Goal: Information Seeking & Learning: Learn about a topic

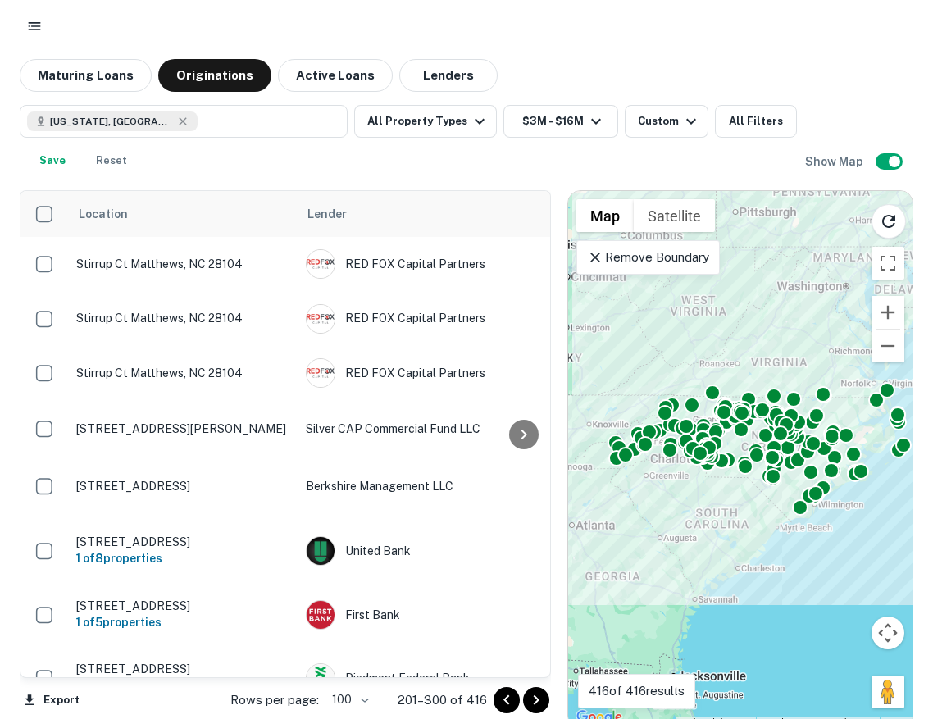
scroll to position [0, 2]
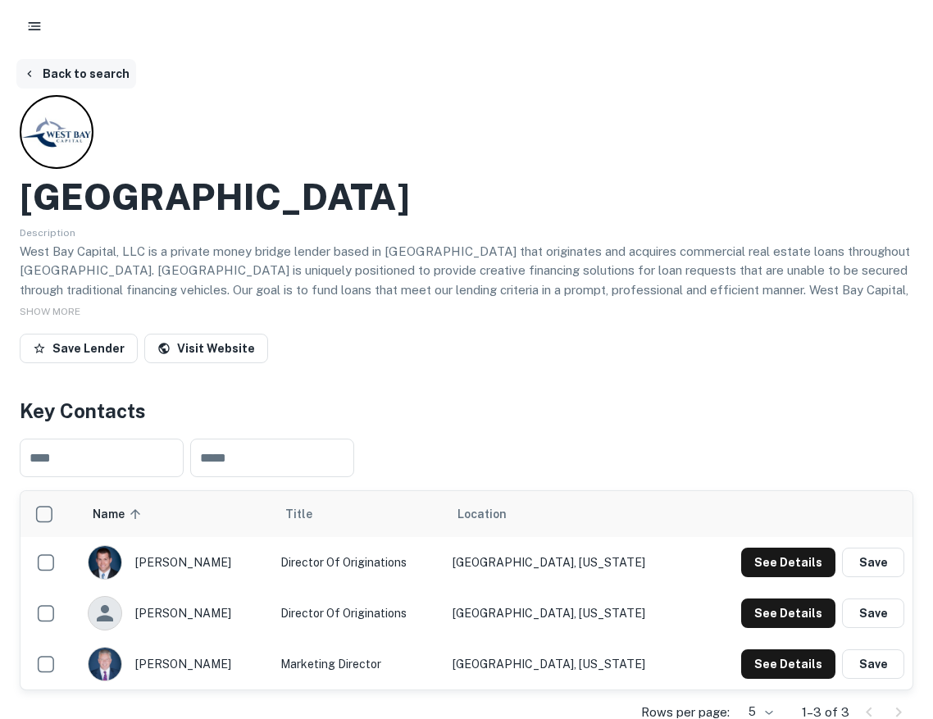
click at [52, 62] on button "Back to search" at bounding box center [76, 74] width 120 height 30
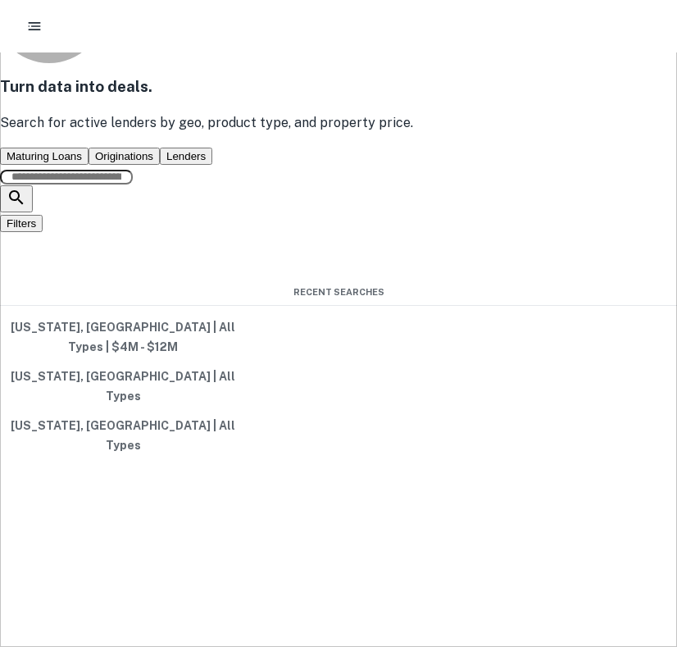
click at [155, 165] on button "Originations" at bounding box center [124, 156] width 71 height 17
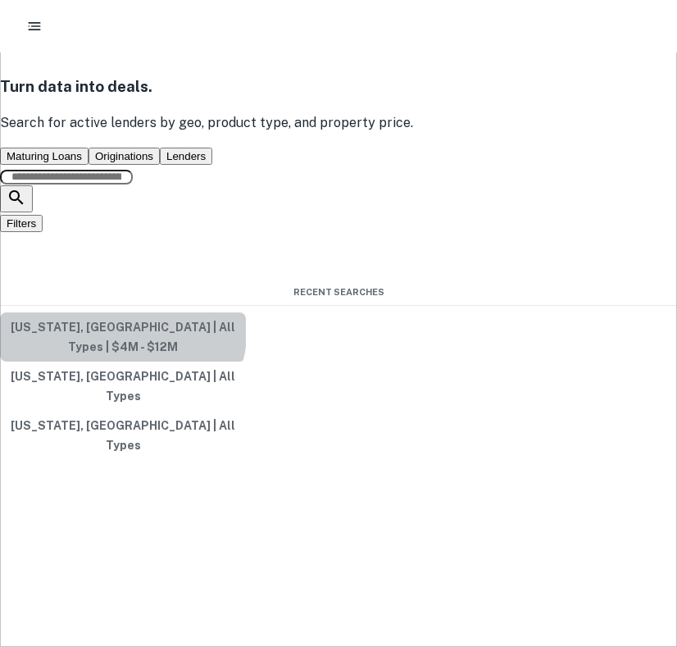
click at [246, 362] on button "[US_STATE], [GEOGRAPHIC_DATA] | All Types | $4M - $12M" at bounding box center [123, 336] width 246 height 49
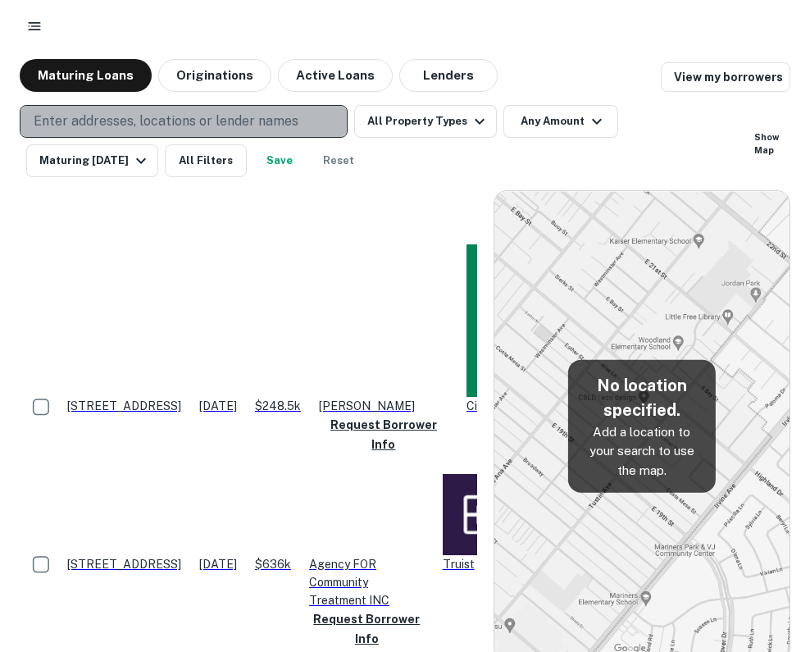
click at [248, 124] on p "Enter addresses, locations or lender names" at bounding box center [166, 122] width 265 height 20
click at [239, 119] on p "Enter addresses, locations or lender names" at bounding box center [166, 122] width 265 height 20
click at [235, 119] on p "Enter addresses, locations or lender names" at bounding box center [166, 122] width 265 height 20
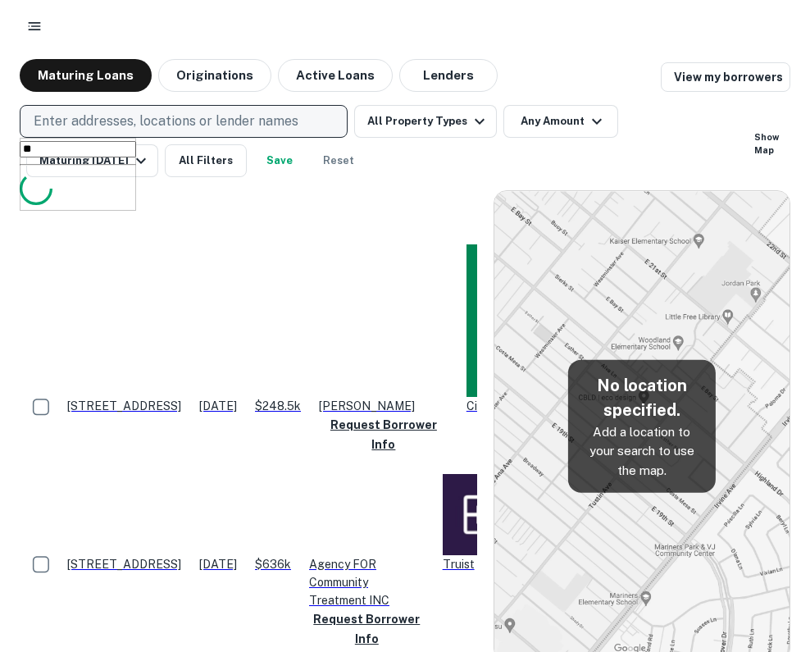
type input "*"
type input "*****"
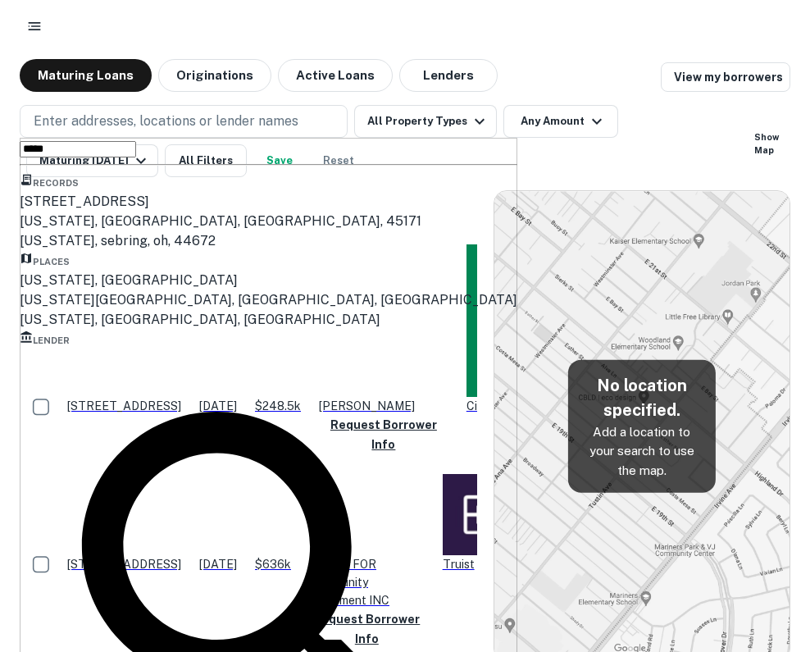
click at [125, 290] on div "[US_STATE], [GEOGRAPHIC_DATA]" at bounding box center [269, 281] width 498 height 20
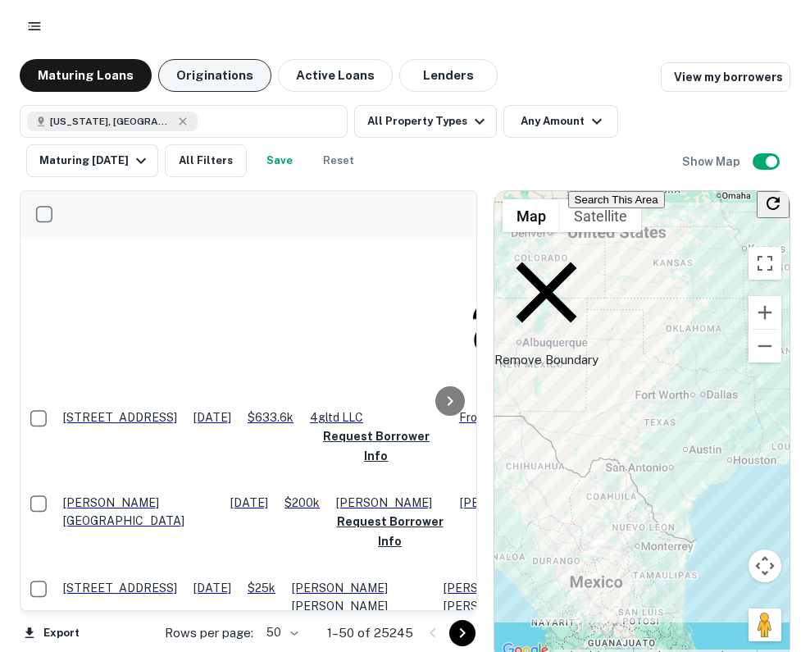
click at [233, 90] on button "Originations" at bounding box center [214, 75] width 113 height 33
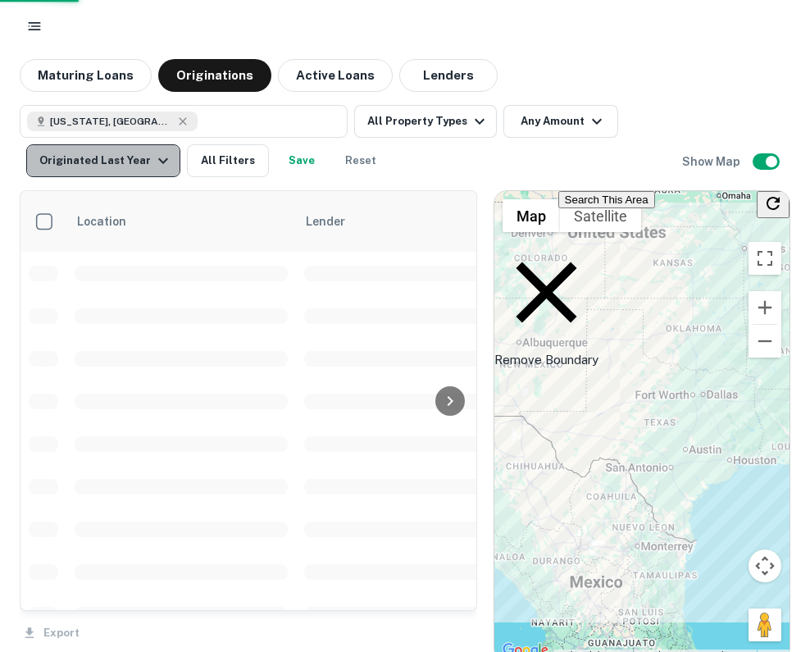
click at [127, 165] on div "Originated Last Year" at bounding box center [106, 161] width 134 height 20
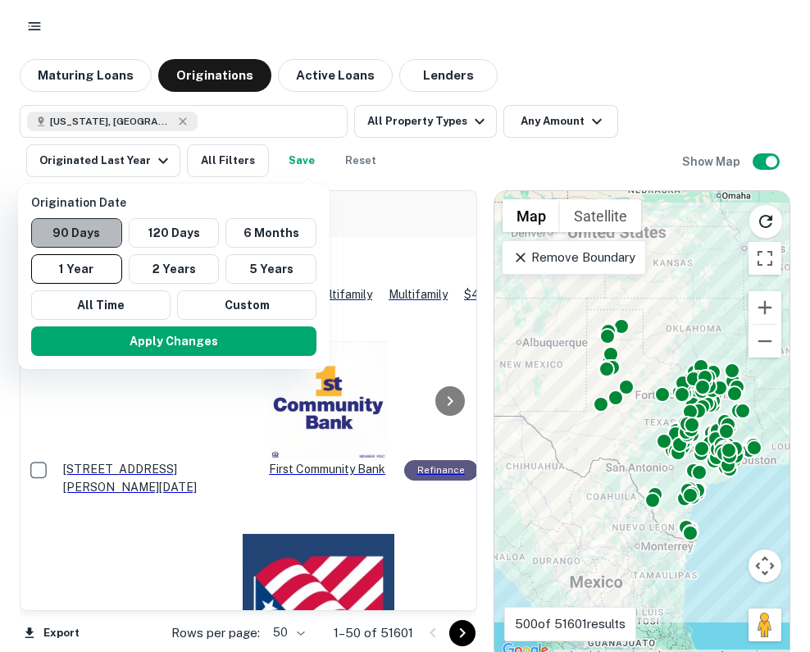
click at [85, 234] on button "90 Days" at bounding box center [76, 233] width 91 height 30
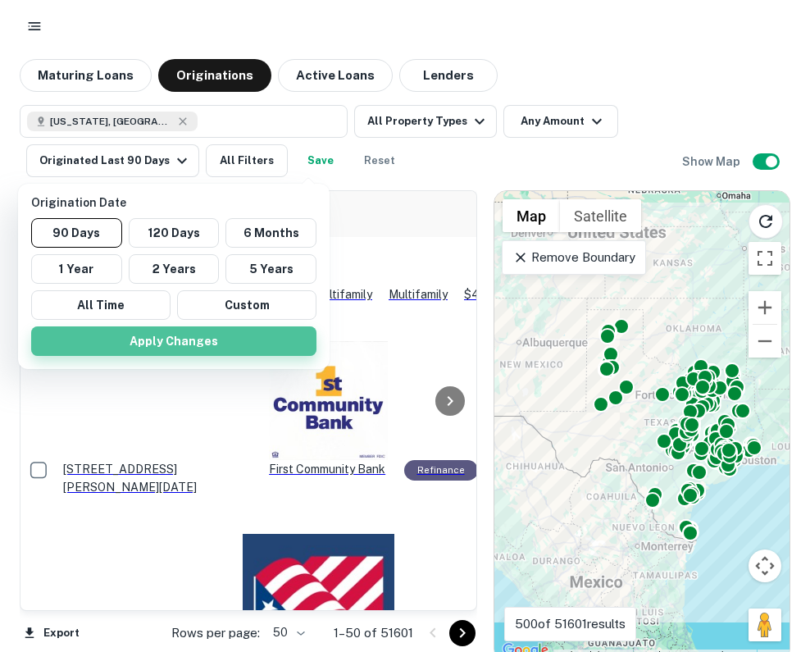
click at [145, 346] on button "Apply Changes" at bounding box center [173, 341] width 285 height 30
